Goal: Information Seeking & Learning: Learn about a topic

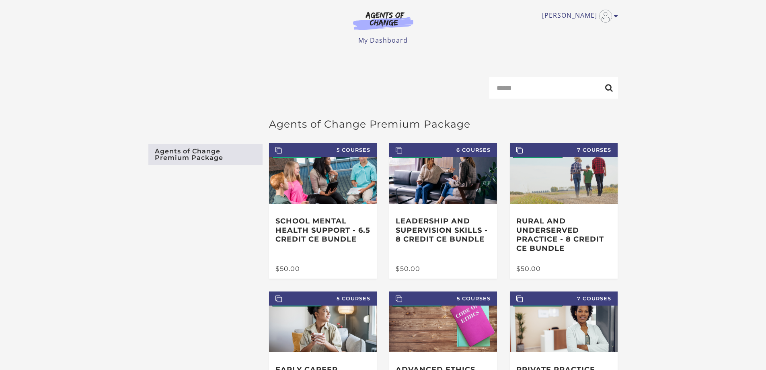
click at [388, 26] on img at bounding box center [383, 20] width 77 height 19
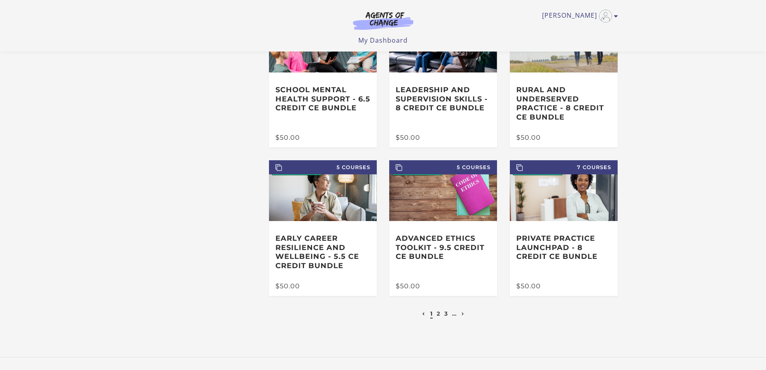
scroll to position [119, 0]
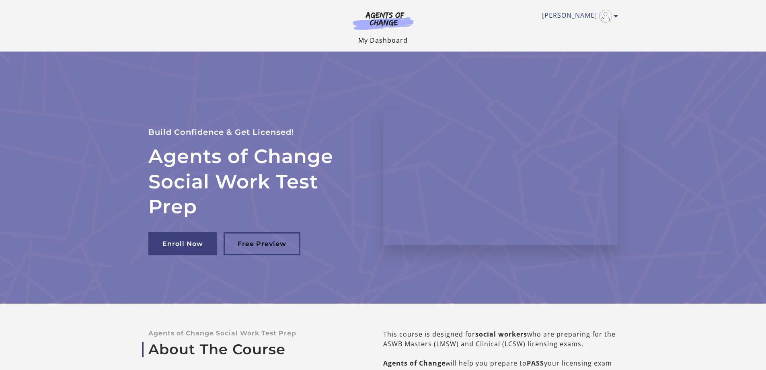
click at [401, 38] on link "My Dashboard" at bounding box center [382, 40] width 49 height 9
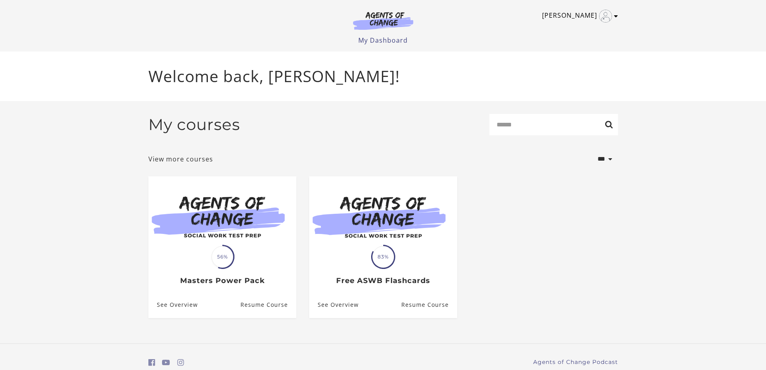
click at [612, 15] on img "Toggle menu" at bounding box center [605, 16] width 13 height 13
click at [573, 56] on link "Sign Out" at bounding box center [584, 57] width 71 height 14
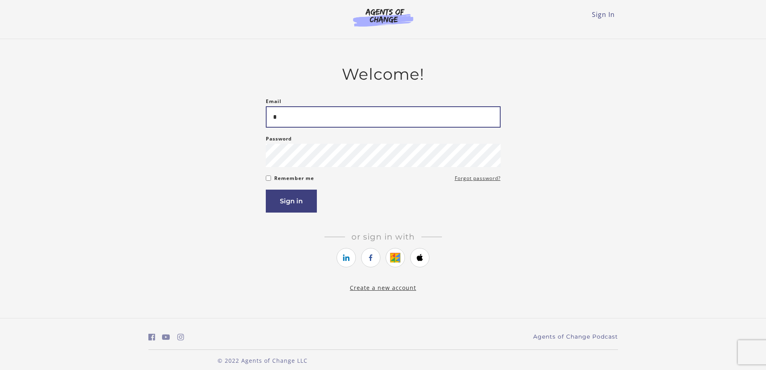
type input "**********"
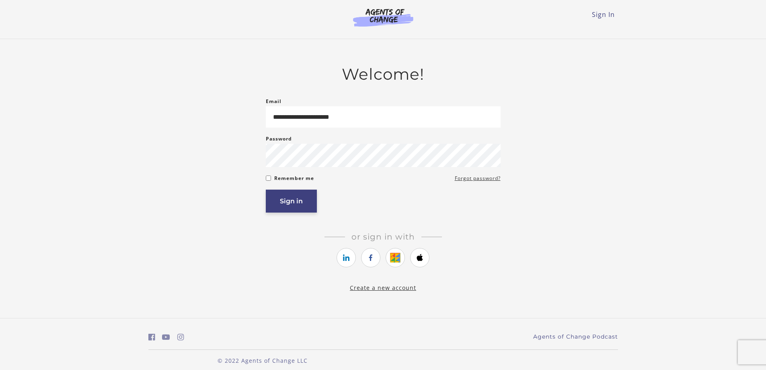
click at [290, 206] on button "Sign in" at bounding box center [291, 200] width 51 height 23
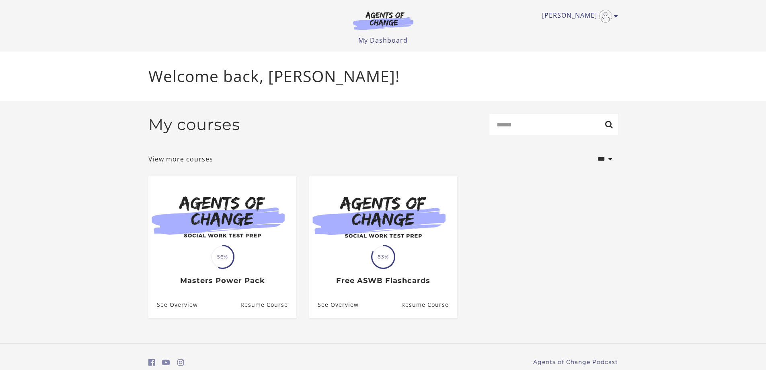
click at [231, 127] on h2 "My courses" at bounding box center [194, 124] width 92 height 19
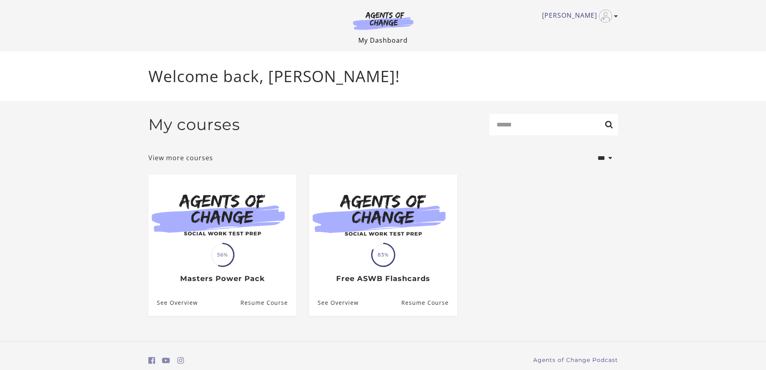
click at [380, 36] on link "My Dashboard" at bounding box center [382, 40] width 49 height 9
click at [380, 39] on link "My Dashboard" at bounding box center [382, 40] width 49 height 9
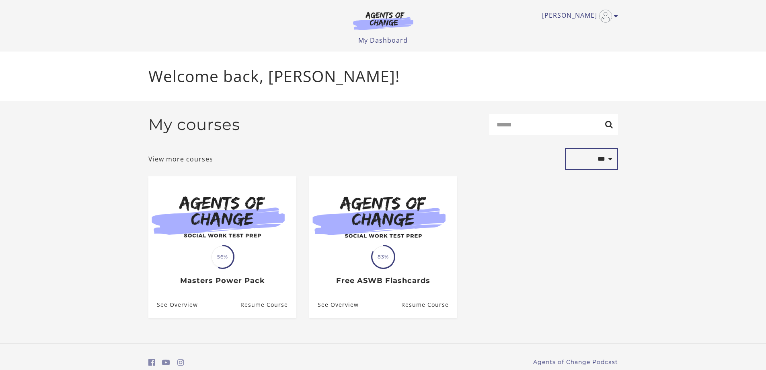
click at [601, 160] on select "**********" at bounding box center [591, 159] width 53 height 22
select select "*********"
click at [565, 150] on select "**********" at bounding box center [591, 159] width 53 height 22
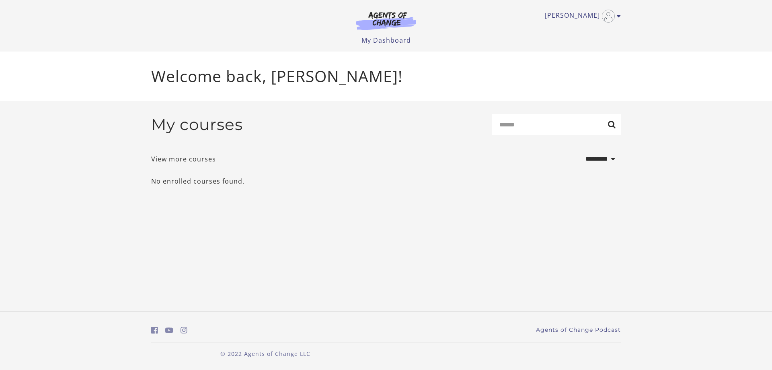
select select "***"
click at [568, 150] on select "**********" at bounding box center [594, 159] width 53 height 22
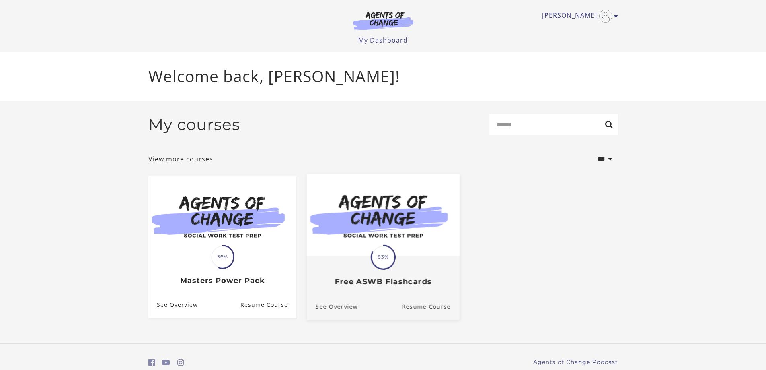
click at [391, 251] on span "83%" at bounding box center [383, 256] width 23 height 23
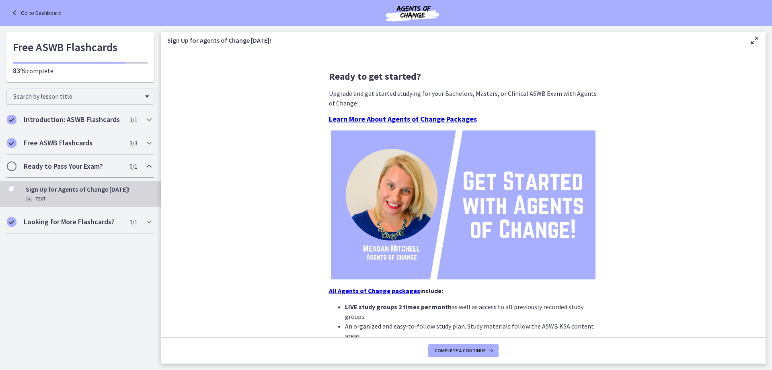
click at [101, 168] on h2 "Ready to Pass Your Exam?" at bounding box center [73, 166] width 98 height 10
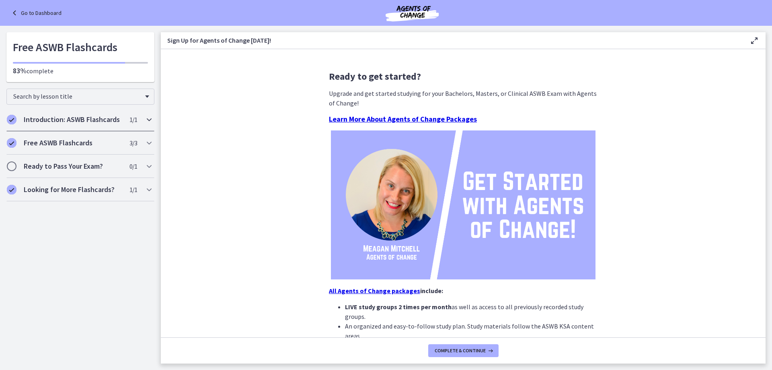
click at [98, 121] on h2 "Introduction: ASWB Flashcards" at bounding box center [73, 120] width 98 height 10
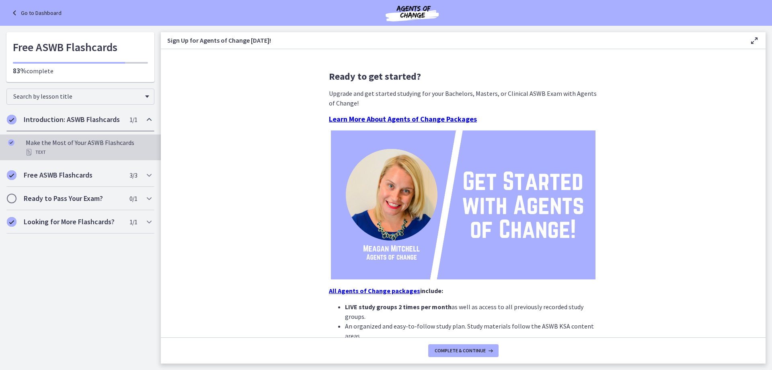
click at [88, 145] on div "Make the Most of Your ASWB Flashcards Text" at bounding box center [88, 147] width 125 height 19
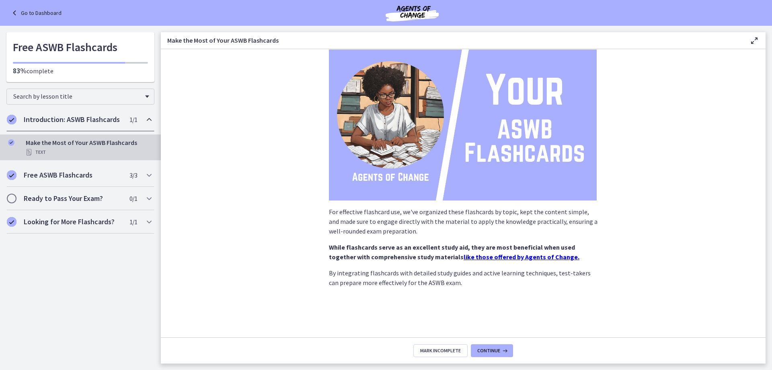
scroll to position [53, 0]
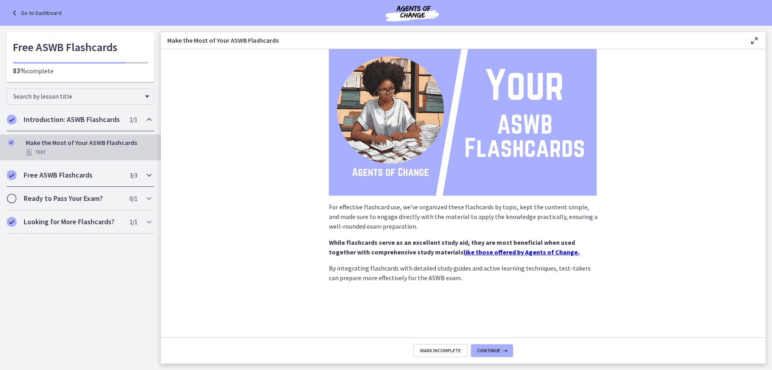
click at [62, 174] on h2 "Free ASWB Flashcards" at bounding box center [73, 175] width 98 height 10
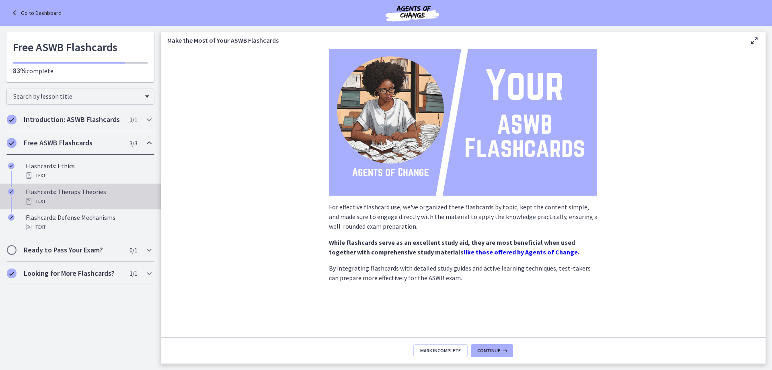
click at [56, 192] on div "Flashcards: Therapy Theories Text" at bounding box center [88, 196] width 125 height 19
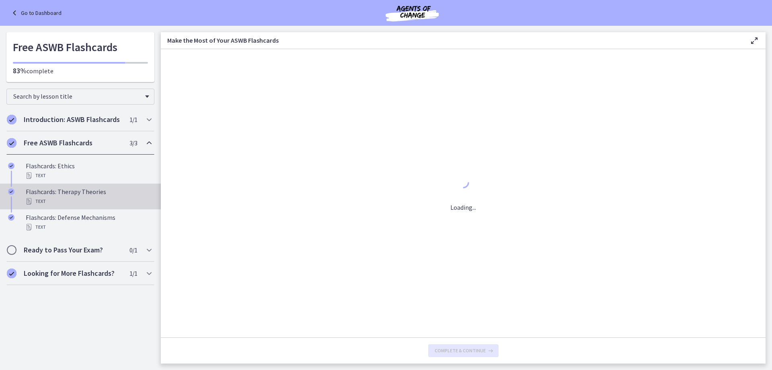
scroll to position [0, 0]
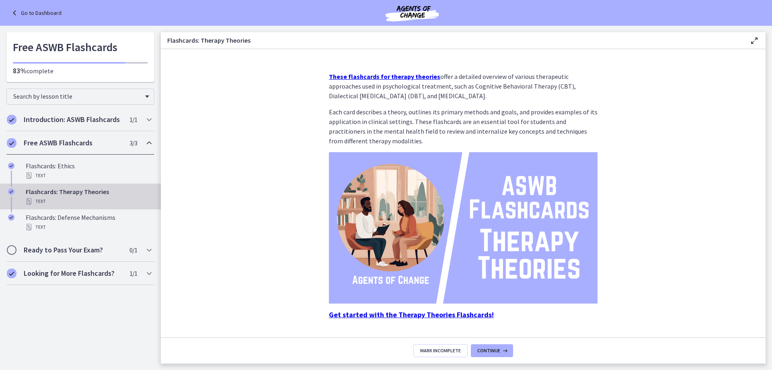
click at [377, 75] on strong "These flashcards for therapy theories" at bounding box center [384, 76] width 111 height 8
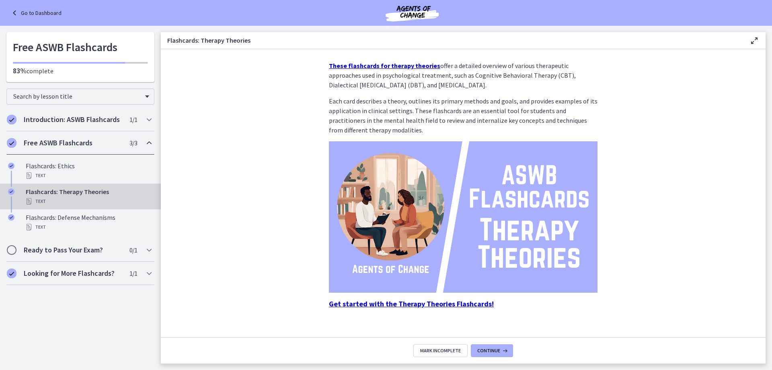
scroll to position [21, 0]
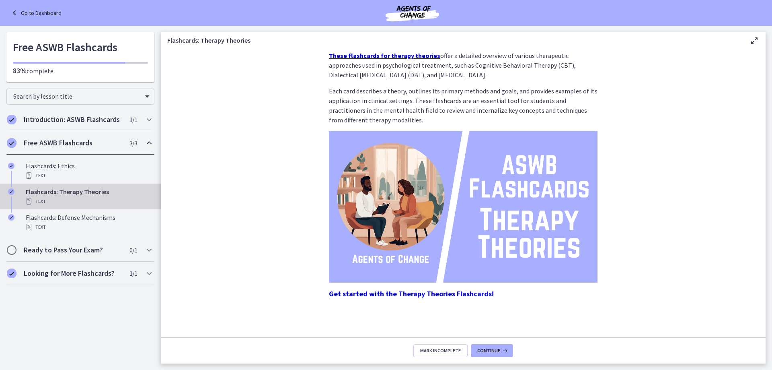
click at [360, 294] on strong "Get started with the Therapy Theories Flashcards!" at bounding box center [411, 293] width 165 height 9
click at [74, 220] on div "Flashcards: Defense Mechanisms Text" at bounding box center [88, 221] width 125 height 19
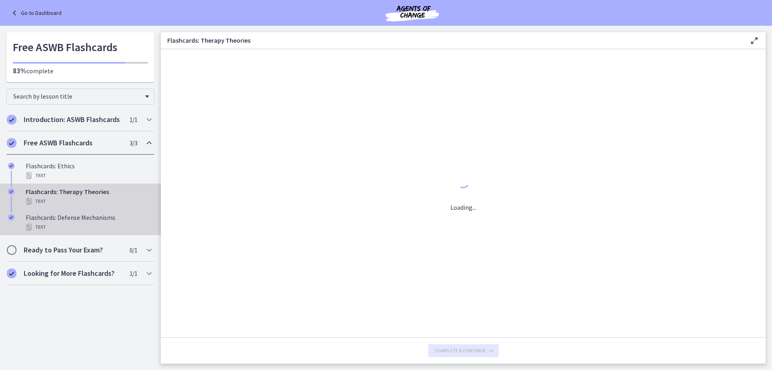
scroll to position [0, 0]
click at [89, 252] on h2 "Ready to Pass Your Exam?" at bounding box center [73, 250] width 98 height 10
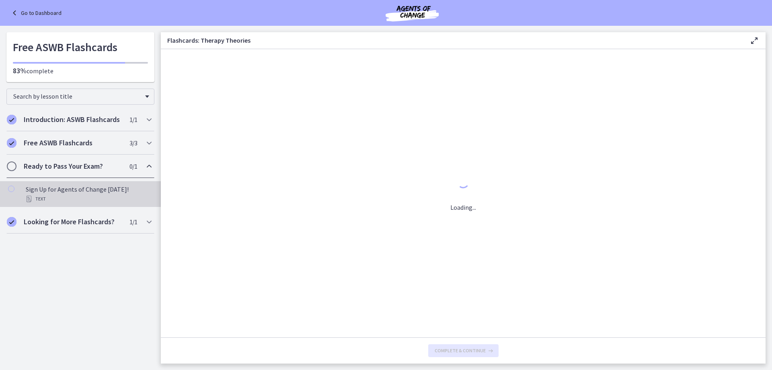
click at [79, 193] on div "Sign Up for Agents of Change Today! Text" at bounding box center [88, 193] width 125 height 19
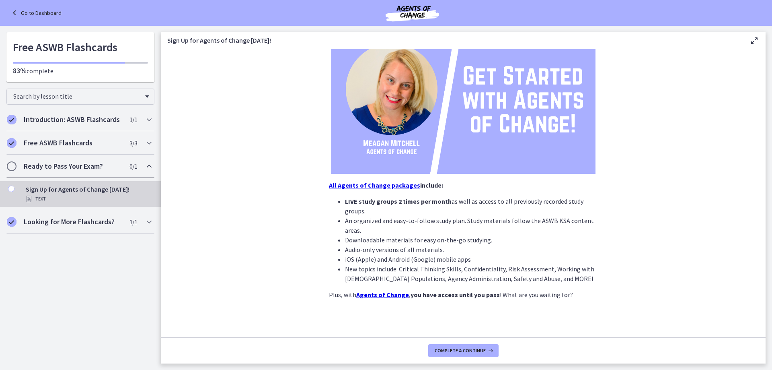
scroll to position [106, 0]
click at [50, 224] on h2 "Looking for More Flashcards?" at bounding box center [73, 222] width 98 height 10
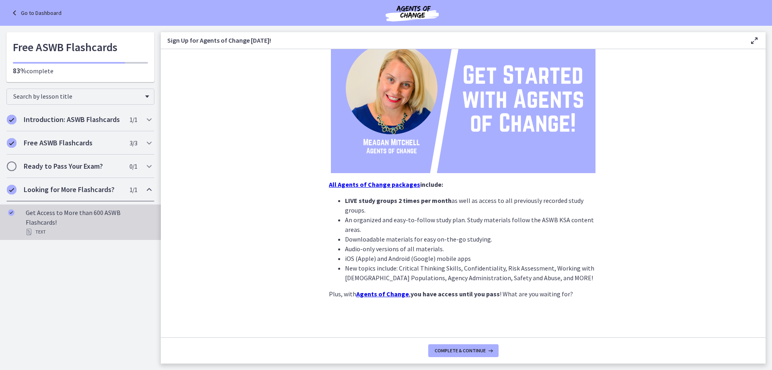
click at [86, 214] on div "Get Access to More than 600 ASWB Flashcards! Text" at bounding box center [88, 222] width 125 height 29
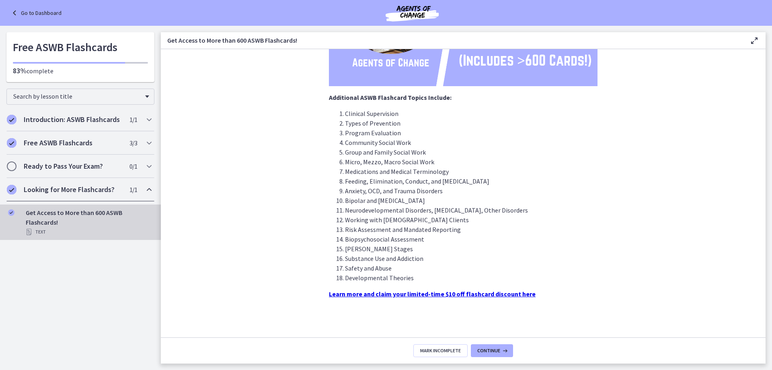
scroll to position [27, 0]
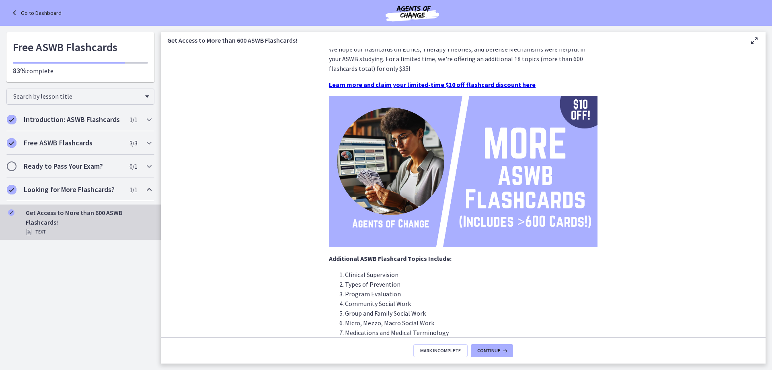
click at [19, 9] on icon at bounding box center [15, 13] width 11 height 10
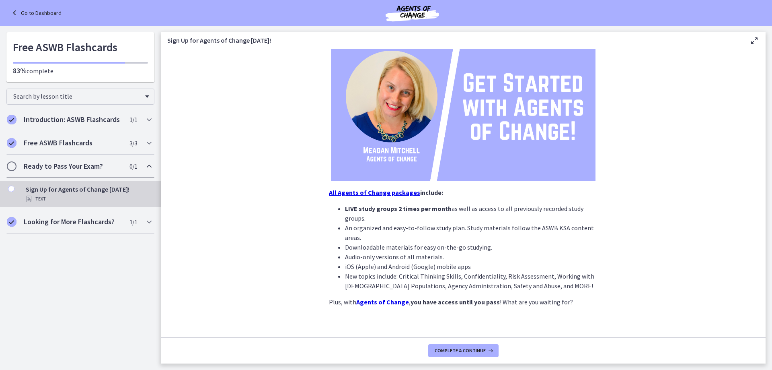
scroll to position [106, 0]
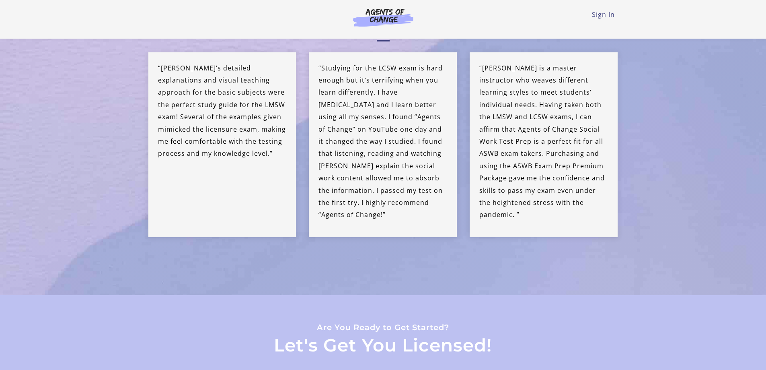
scroll to position [1936, 0]
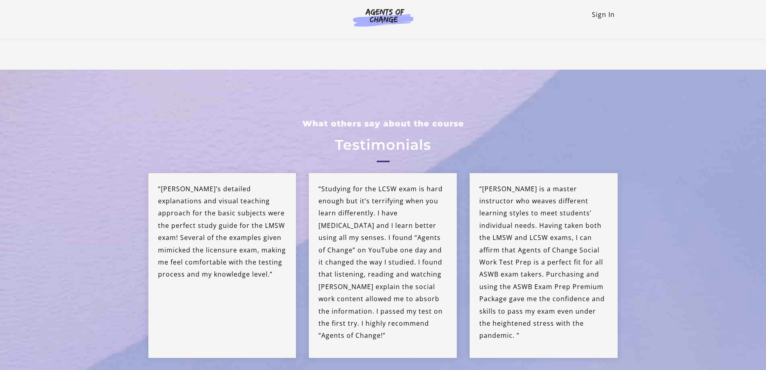
click at [602, 15] on link "Sign In" at bounding box center [603, 14] width 23 height 9
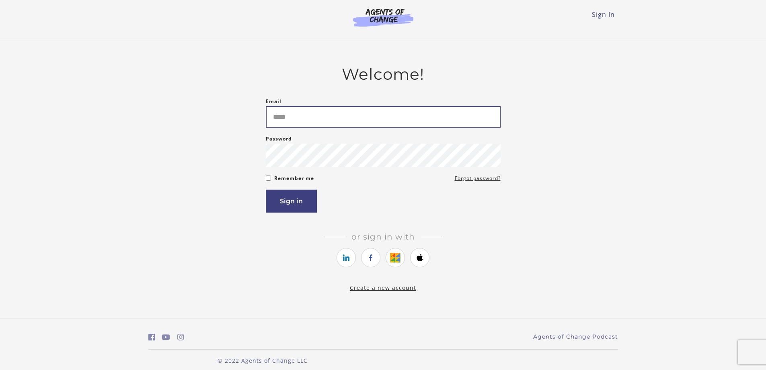
click at [386, 121] on input "Email" at bounding box center [383, 116] width 235 height 21
type input "**********"
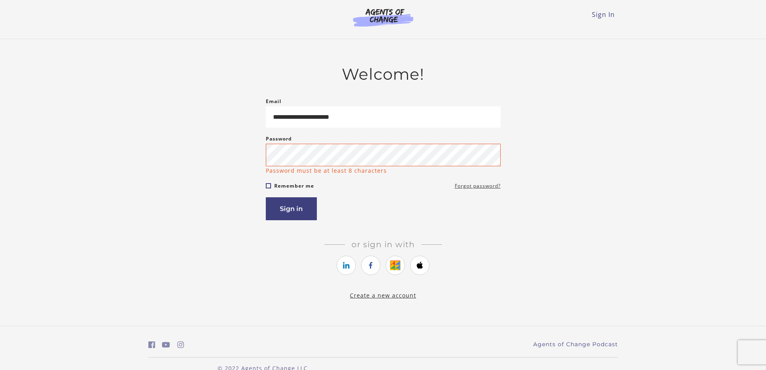
click at [268, 181] on form "**********" at bounding box center [383, 158] width 235 height 123
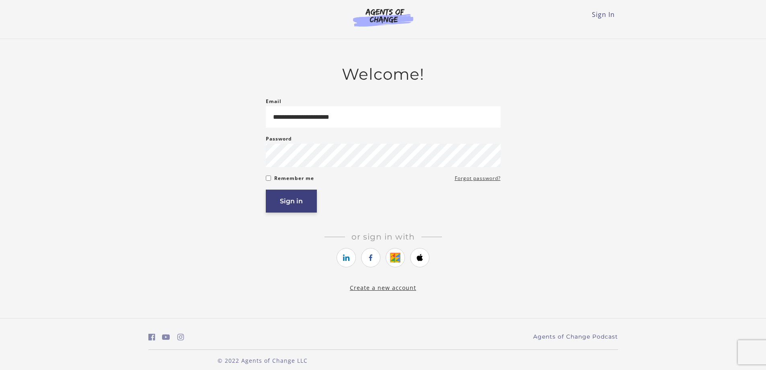
click at [291, 212] on button "Sign in" at bounding box center [291, 200] width 51 height 23
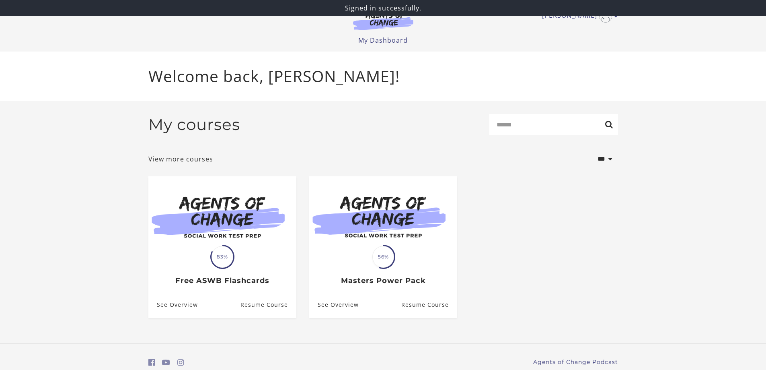
click at [212, 125] on h2 "My courses" at bounding box center [194, 124] width 92 height 19
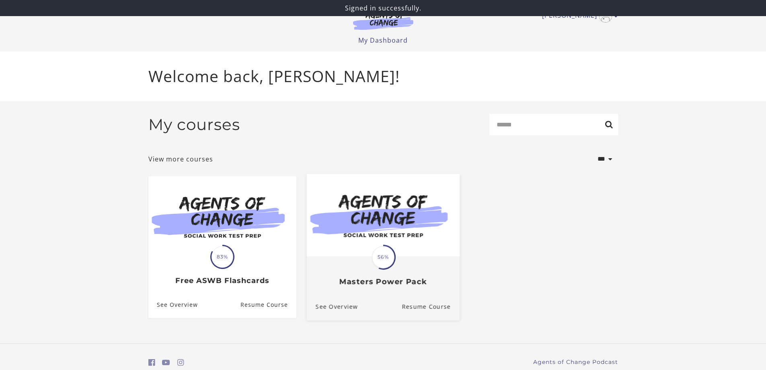
click at [393, 209] on img at bounding box center [382, 215] width 153 height 82
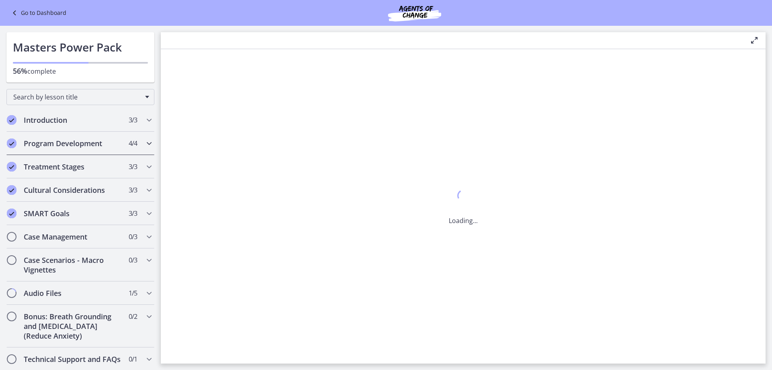
click at [81, 145] on h2 "Program Development" at bounding box center [73, 143] width 98 height 10
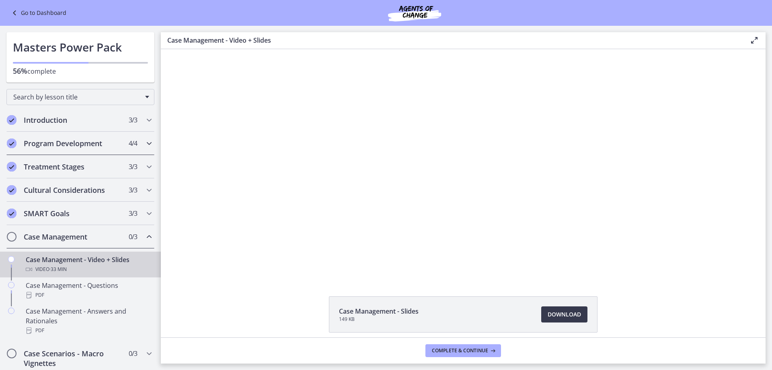
click at [47, 142] on h2 "Program Development" at bounding box center [73, 143] width 98 height 10
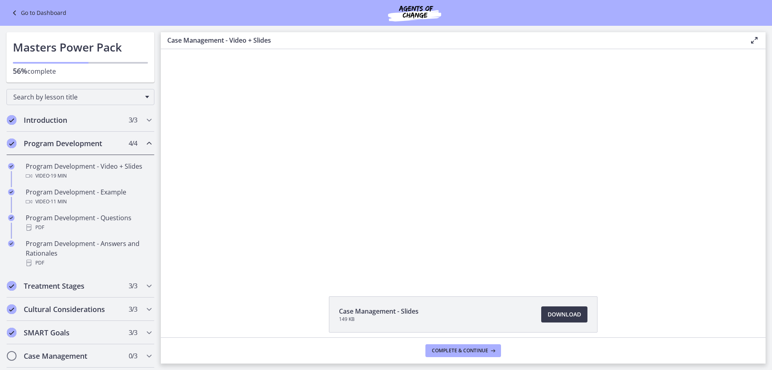
click at [43, 140] on h2 "Program Development" at bounding box center [73, 143] width 98 height 10
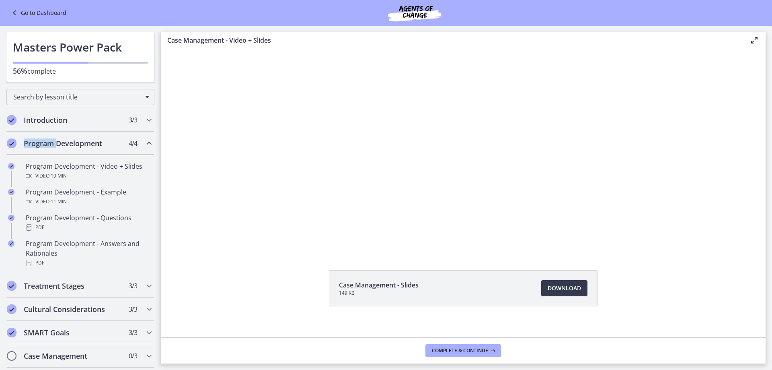
scroll to position [34, 0]
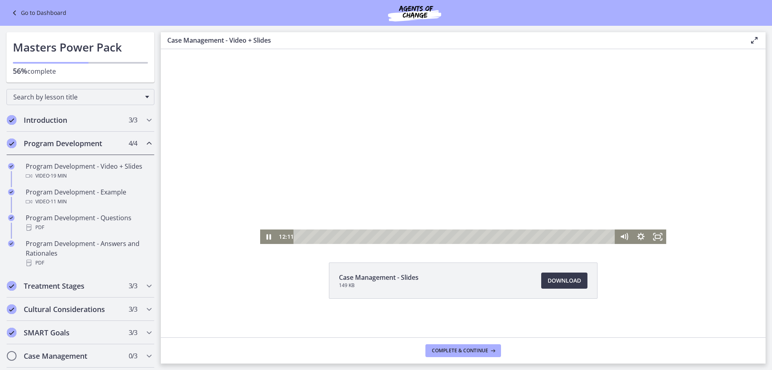
click at [144, 141] on icon "Chapters" at bounding box center [149, 143] width 10 height 10
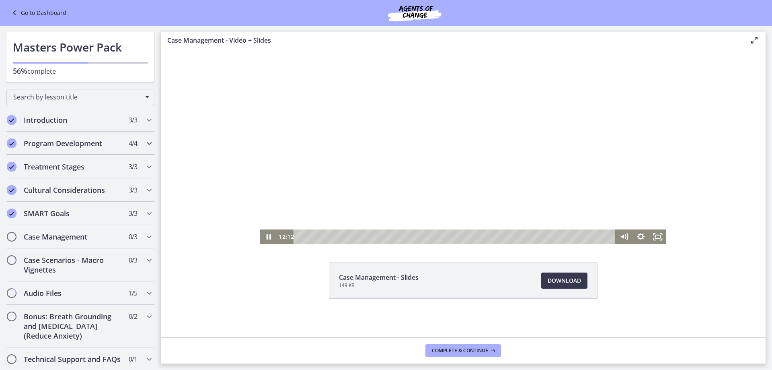
click at [144, 141] on icon "Chapters" at bounding box center [149, 143] width 10 height 10
